Goal: Task Accomplishment & Management: Complete application form

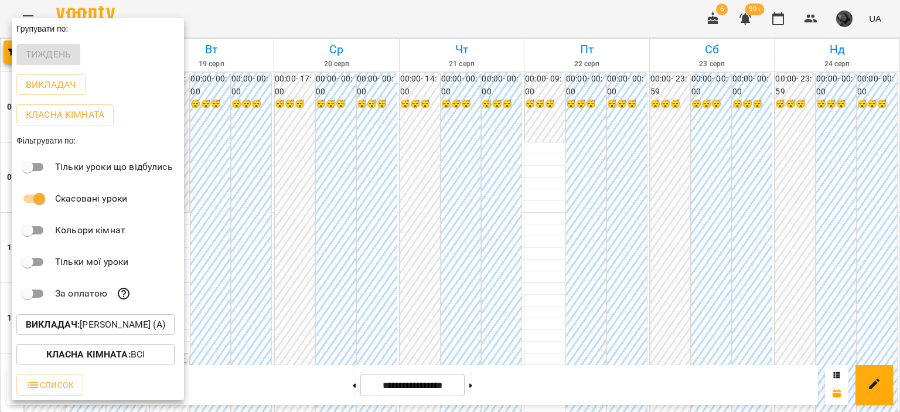
scroll to position [45, 0]
click at [126, 332] on p "Викладач : [PERSON_NAME] (а)" at bounding box center [96, 325] width 140 height 14
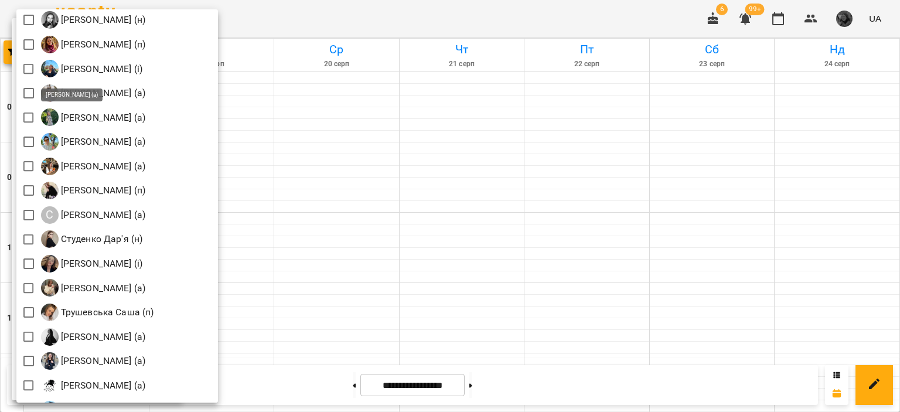
scroll to position [1535, 0]
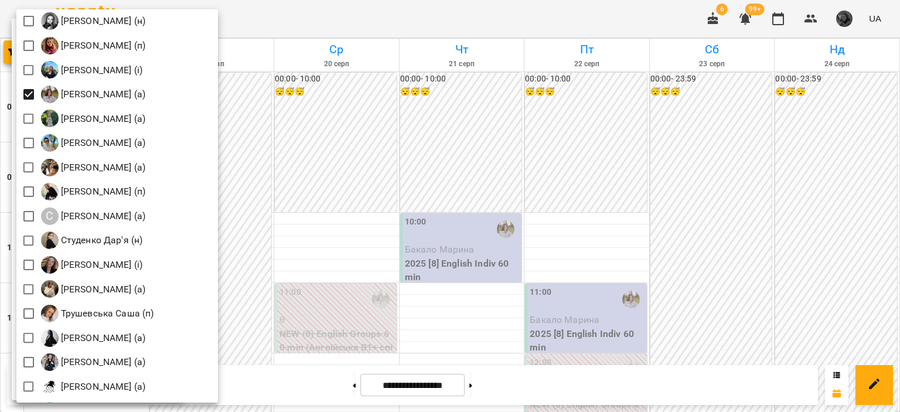
click at [470, 193] on div at bounding box center [450, 206] width 900 height 412
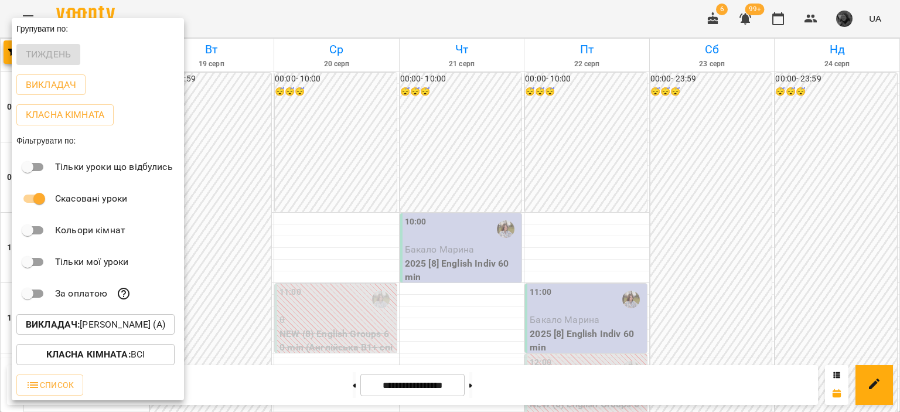
click at [470, 193] on div at bounding box center [450, 206] width 900 height 412
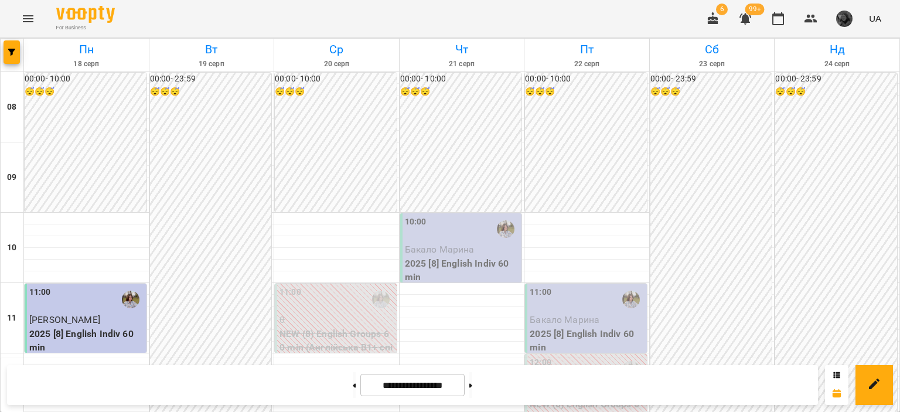
scroll to position [532, 0]
click at [472, 382] on button at bounding box center [471, 385] width 3 height 26
type input "**********"
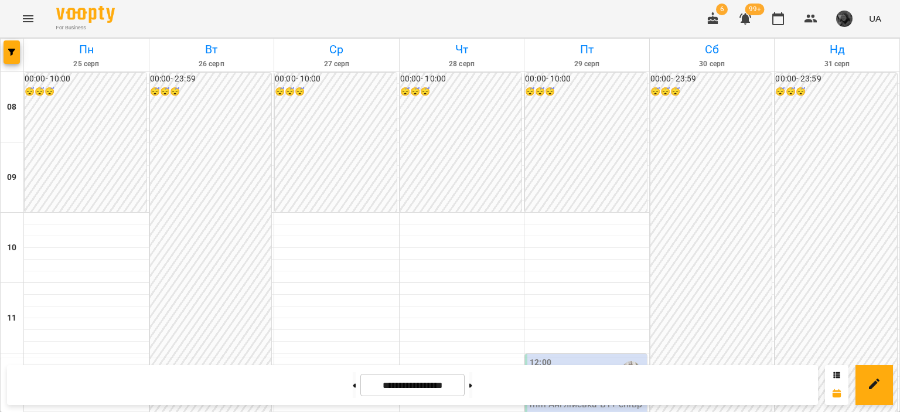
scroll to position [640, 0]
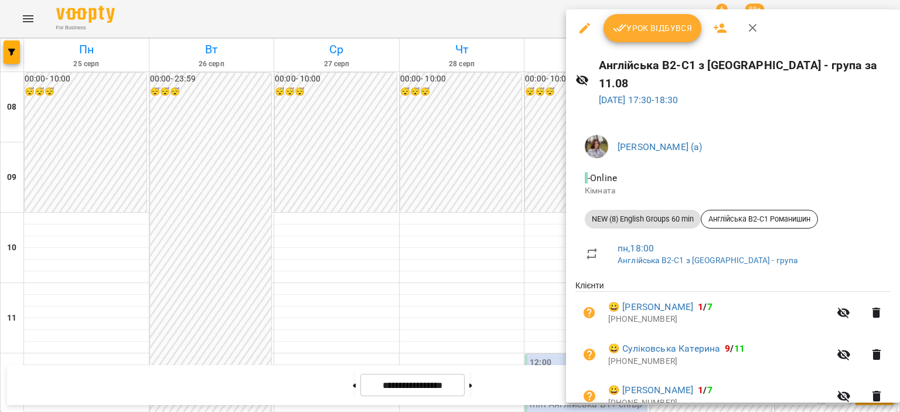
click at [438, 281] on div at bounding box center [450, 206] width 900 height 412
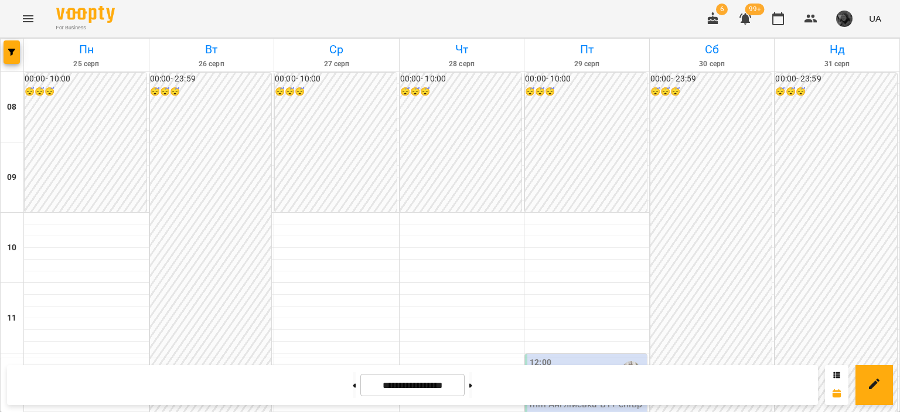
scroll to position [163, 0]
click at [12, 58] on button "button" at bounding box center [12, 51] width 16 height 23
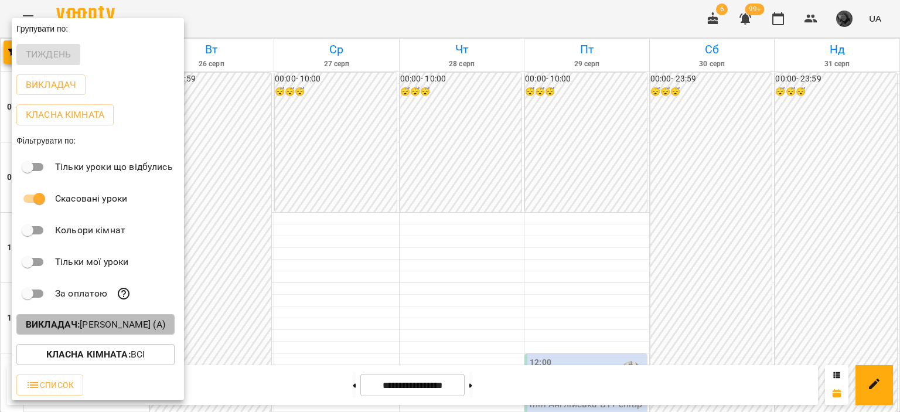
click at [124, 322] on p "Викладач : [PERSON_NAME] (а)" at bounding box center [96, 325] width 140 height 14
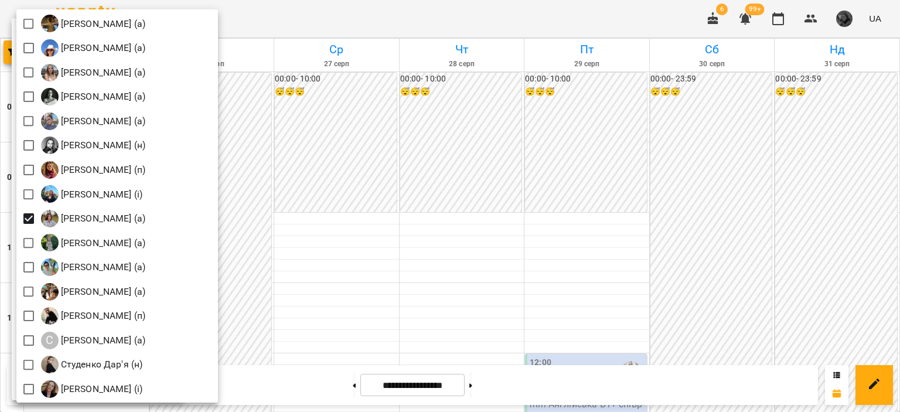
scroll to position [1416, 0]
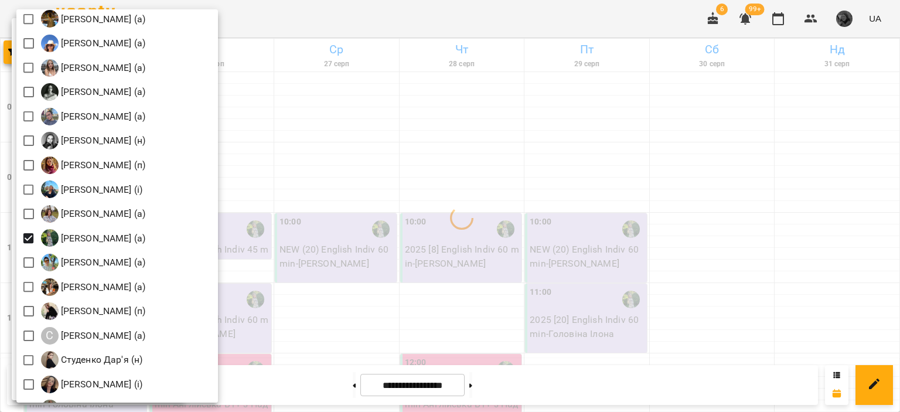
click at [419, 188] on div at bounding box center [450, 206] width 900 height 412
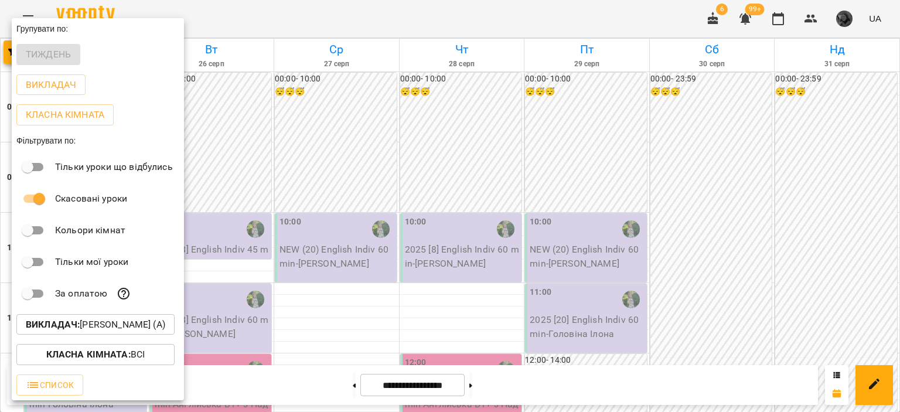
click at [382, 162] on div at bounding box center [450, 206] width 900 height 412
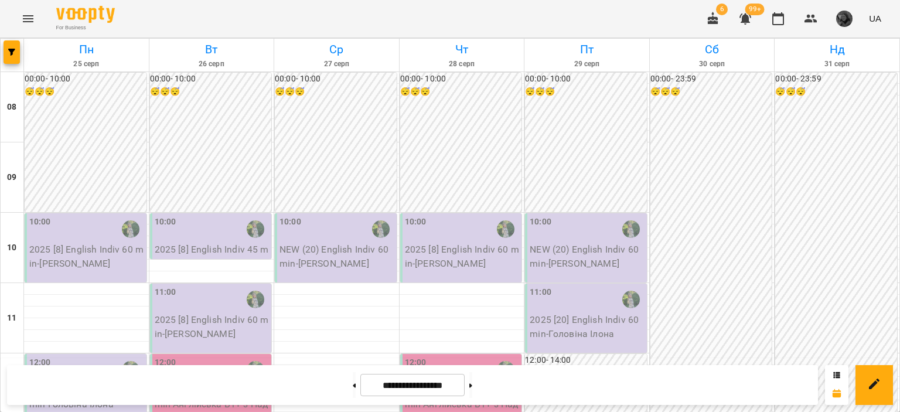
scroll to position [0, 0]
click at [12, 59] on button "button" at bounding box center [12, 51] width 16 height 23
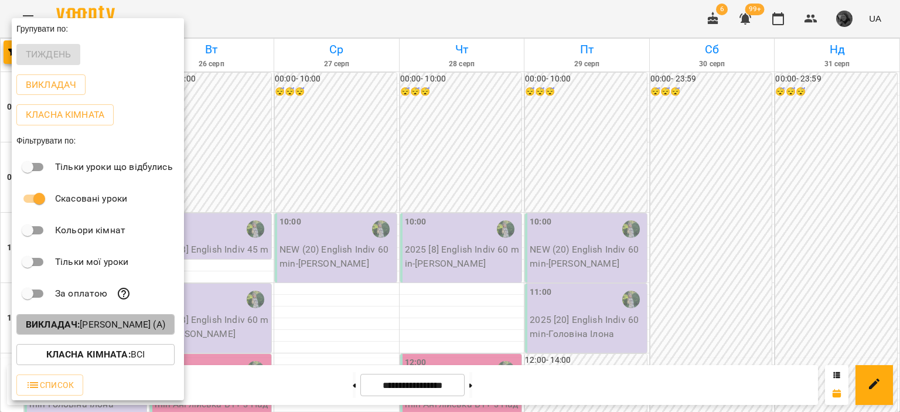
click at [102, 317] on button "Викладач : [PERSON_NAME] (а)" at bounding box center [95, 324] width 158 height 21
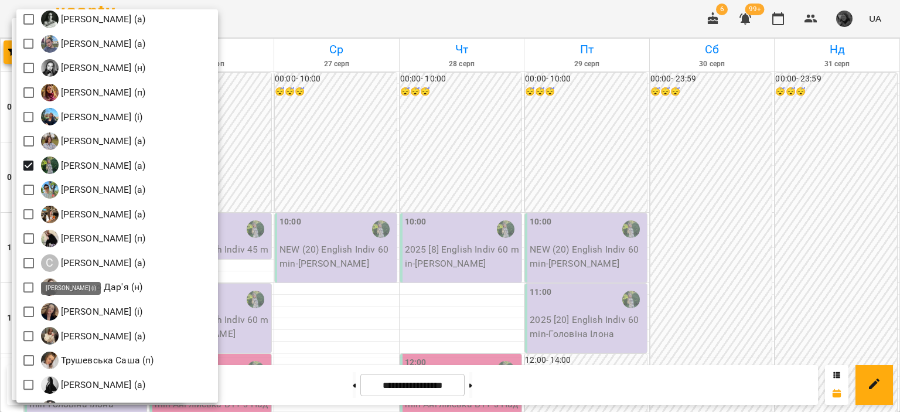
scroll to position [1549, 0]
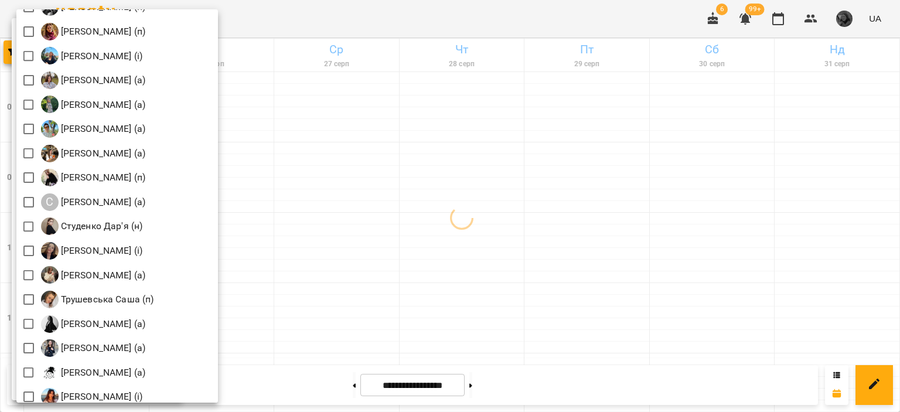
click at [360, 168] on div at bounding box center [450, 206] width 900 height 412
